Goal: Task Accomplishment & Management: Manage account settings

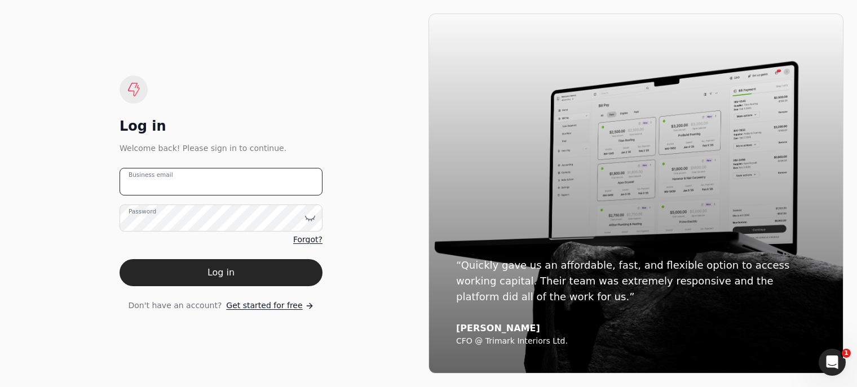
click at [200, 187] on email "Business email" at bounding box center [221, 182] width 203 height 28
type email "arnoldcardenas020@gmail.com"
click at [308, 218] on icon at bounding box center [310, 218] width 11 height 11
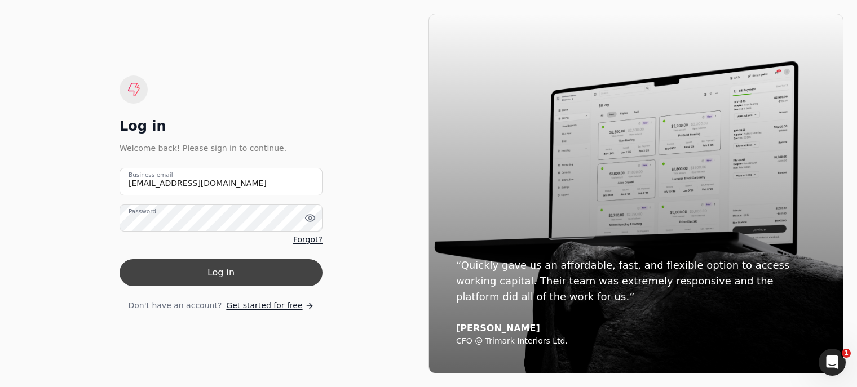
click at [229, 271] on button "Log in" at bounding box center [221, 272] width 203 height 27
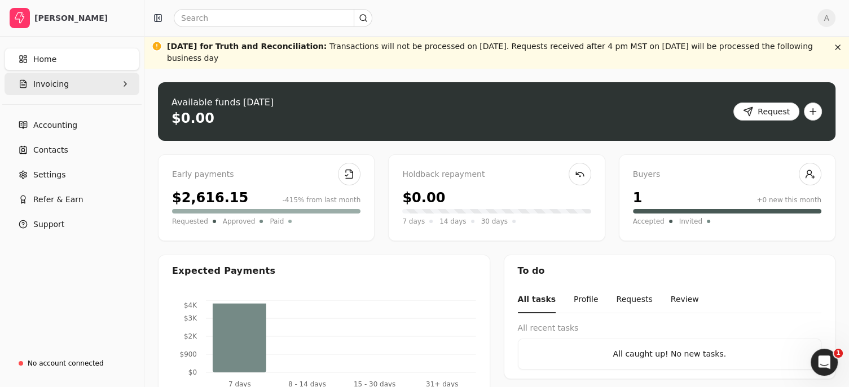
click at [54, 85] on span "Invoicing" at bounding box center [51, 84] width 36 height 12
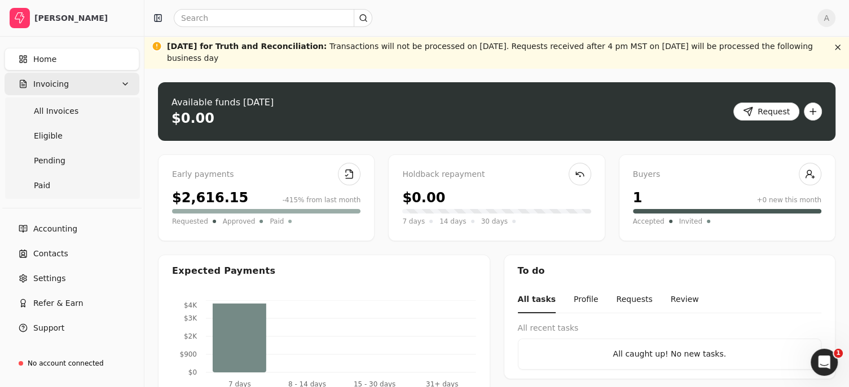
click at [76, 89] on button "Invoicing" at bounding box center [72, 84] width 135 height 23
